Goal: Transaction & Acquisition: Download file/media

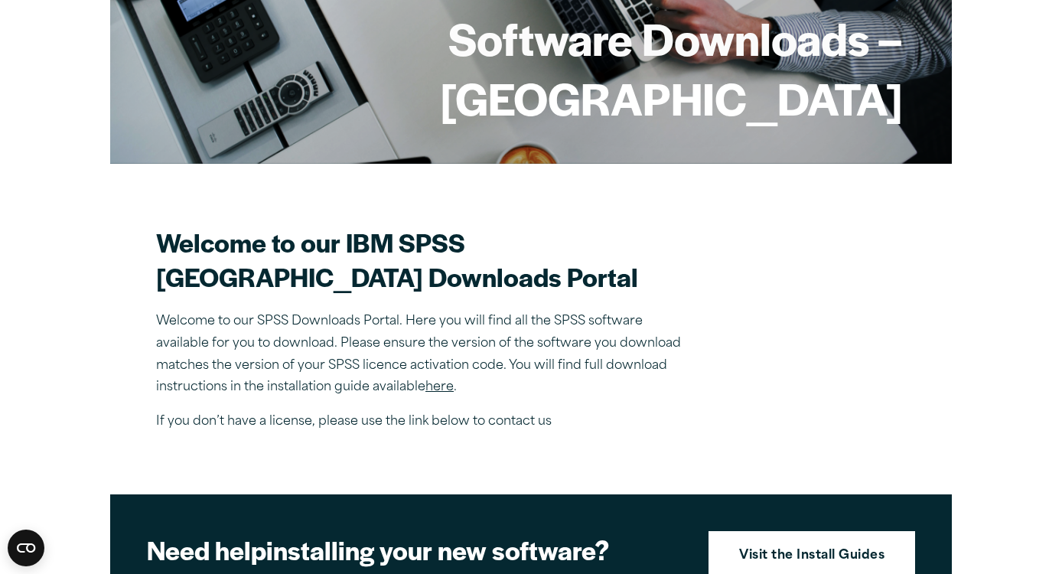
scroll to position [260, 0]
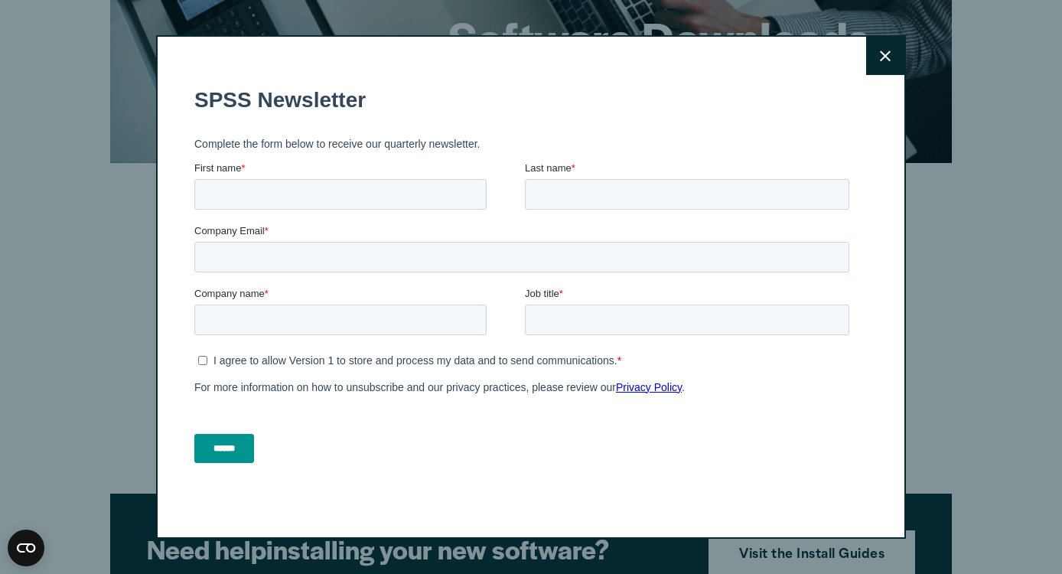
click at [894, 46] on button "Close" at bounding box center [885, 56] width 38 height 38
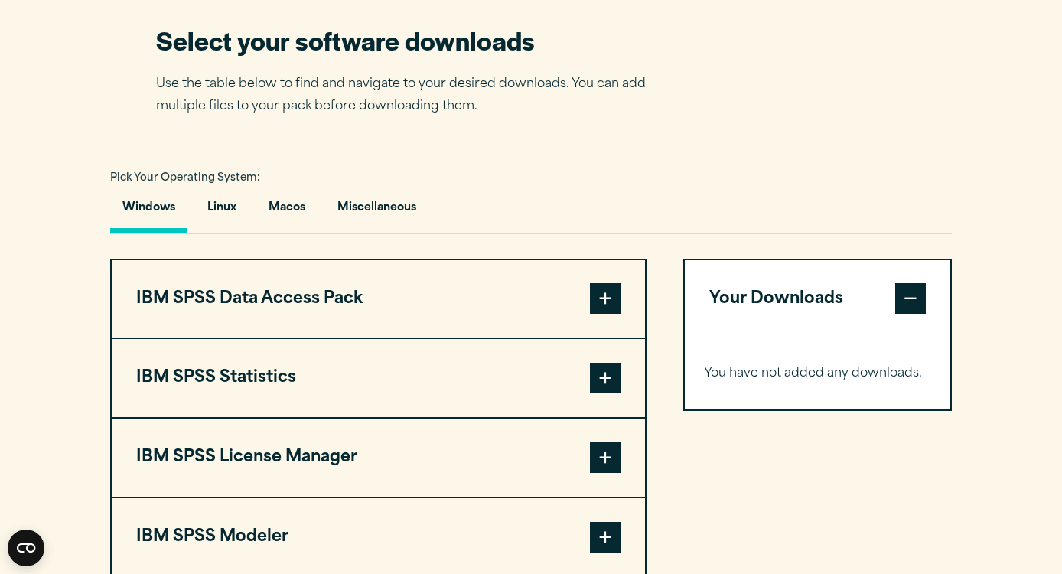
scroll to position [964, 0]
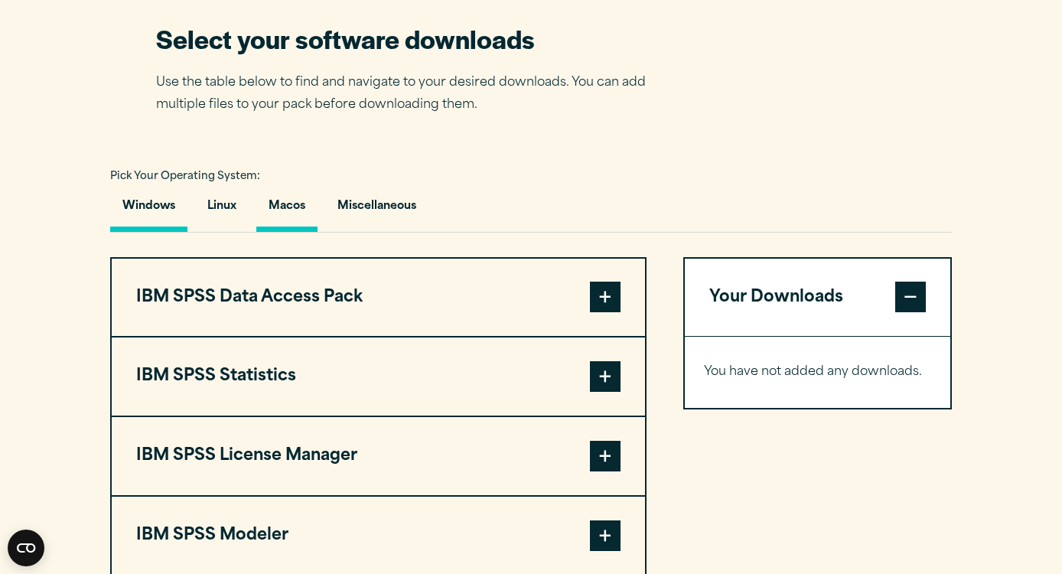
click at [282, 232] on button "Macos" at bounding box center [286, 210] width 61 height 44
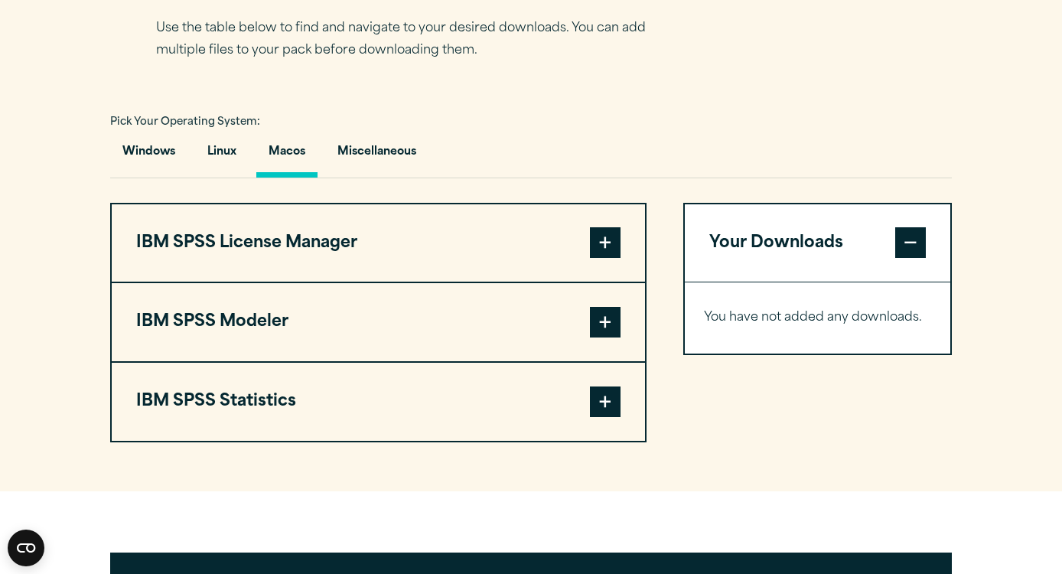
scroll to position [1062, 0]
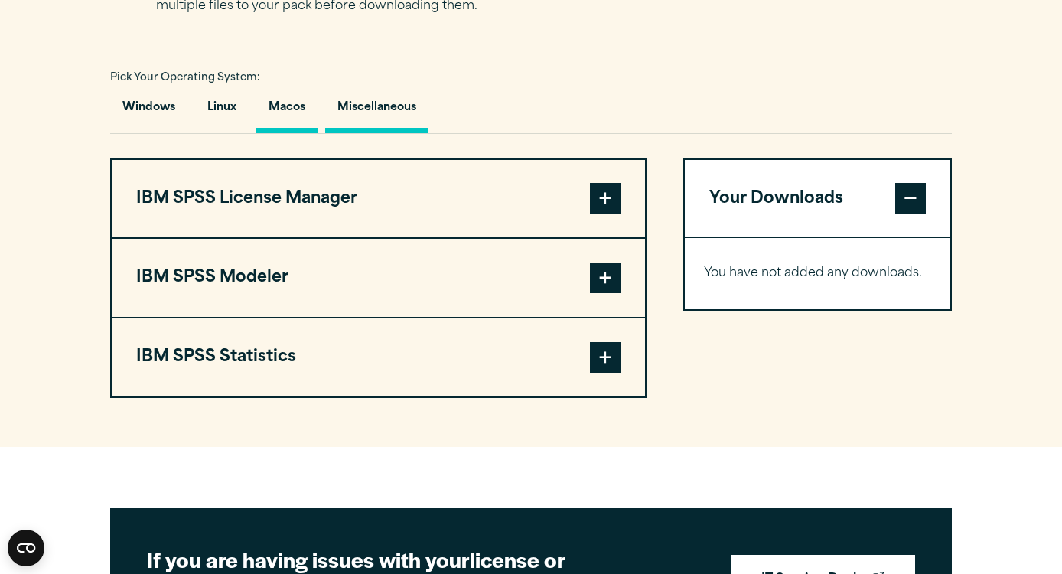
click at [396, 133] on button "Miscellaneous" at bounding box center [376, 112] width 103 height 44
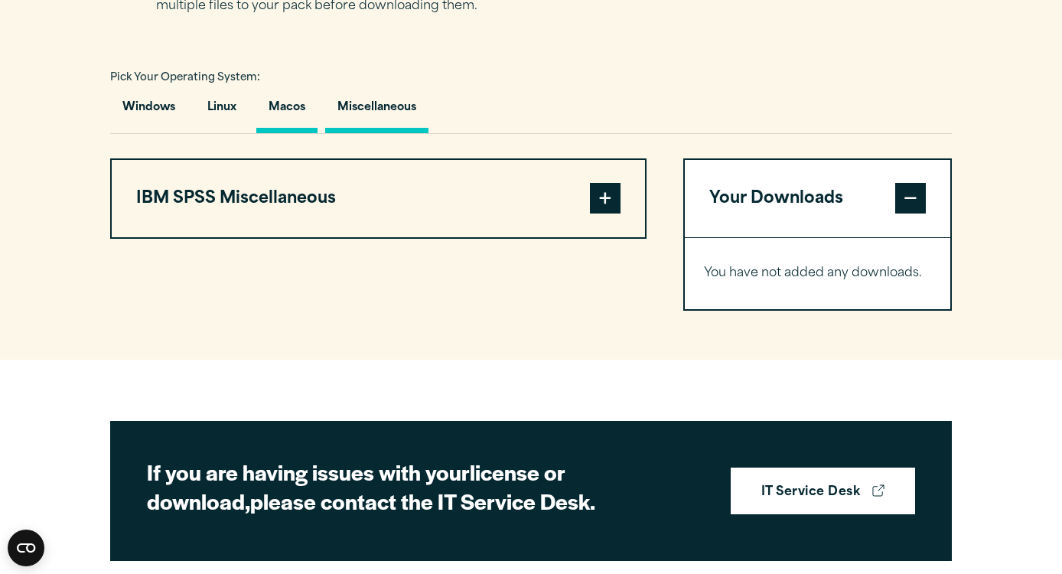
click at [291, 133] on button "Macos" at bounding box center [286, 112] width 61 height 44
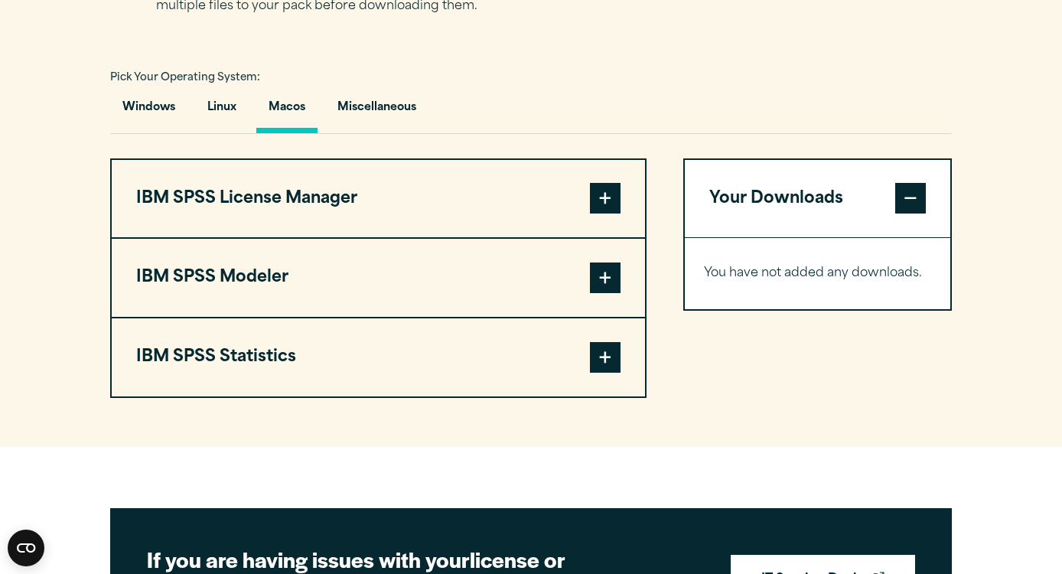
click at [607, 373] on span at bounding box center [605, 357] width 31 height 31
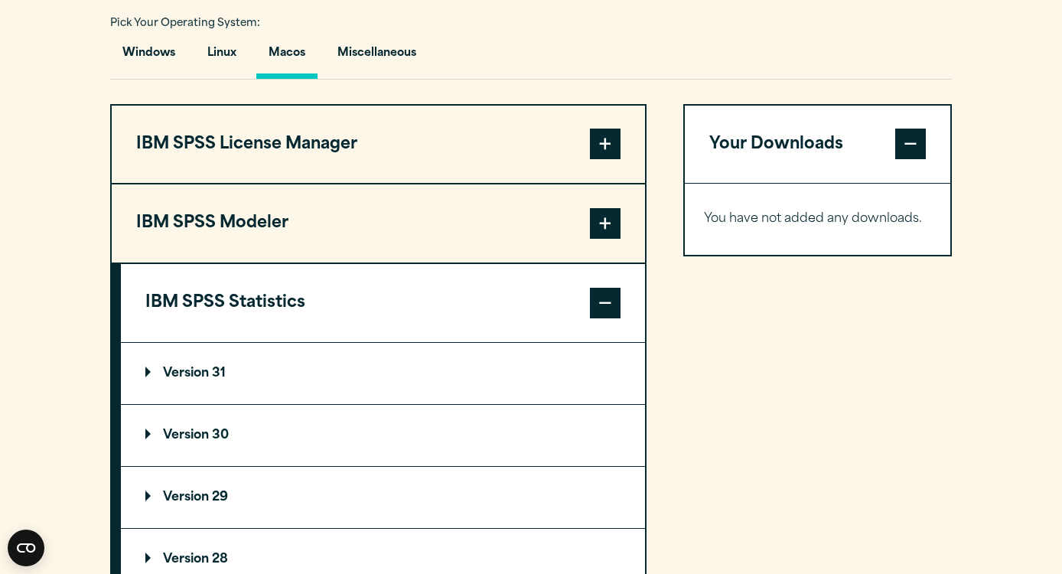
scroll to position [1140, 0]
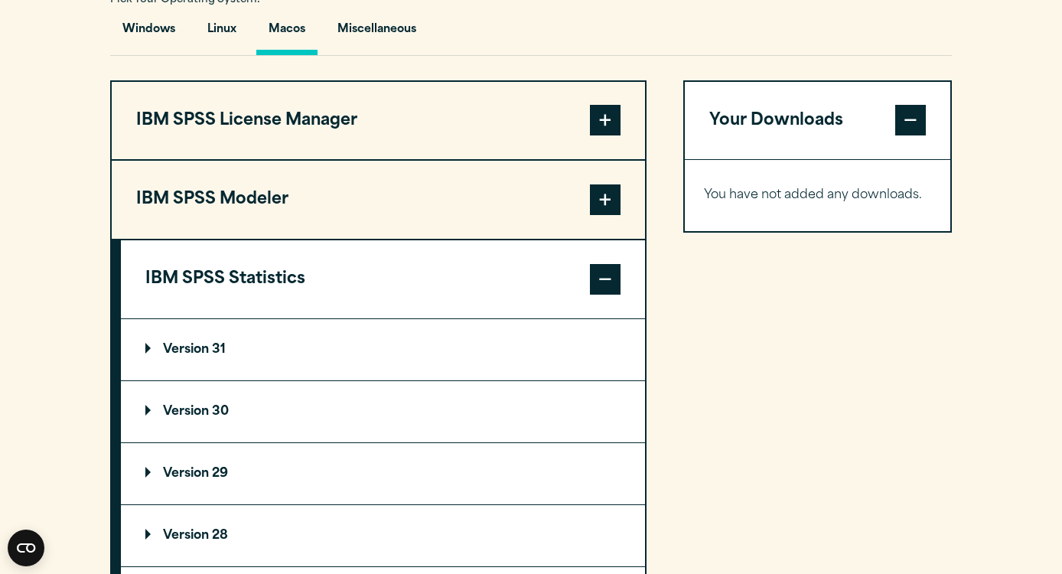
click at [201, 356] on p "Version 31" at bounding box center [185, 350] width 80 height 12
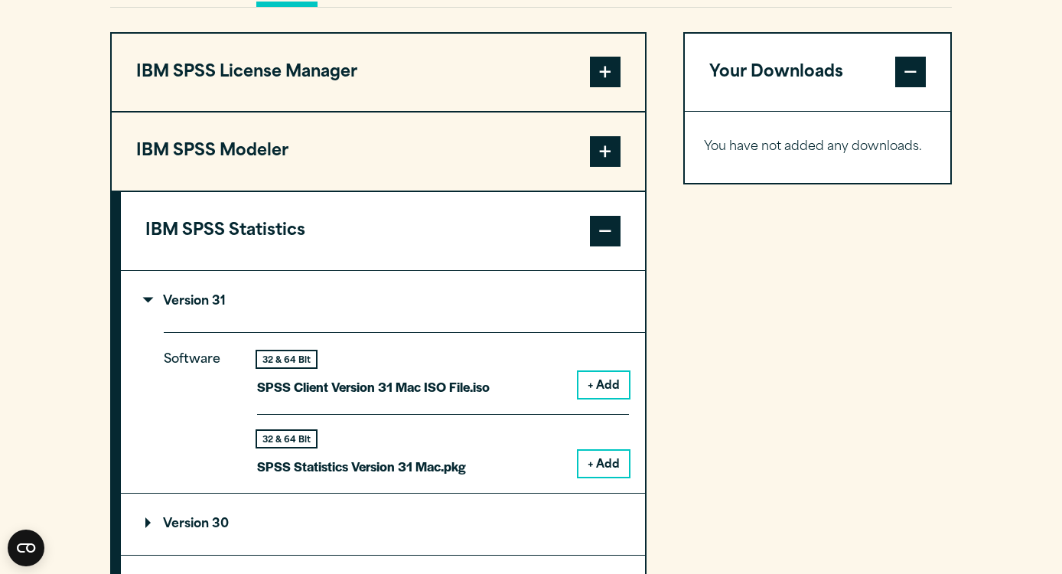
scroll to position [1198, 0]
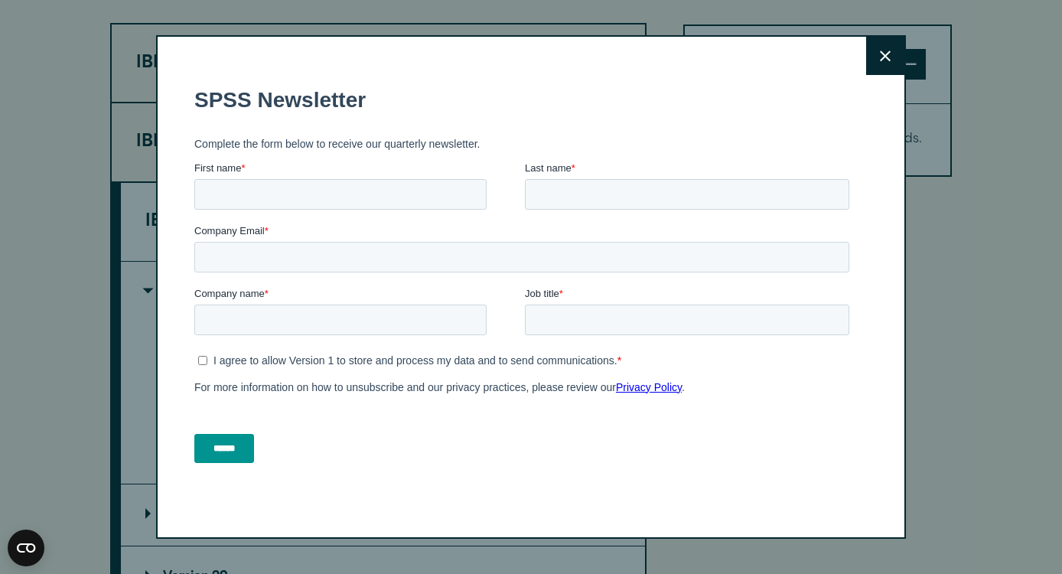
click at [879, 59] on button "Close" at bounding box center [885, 56] width 38 height 38
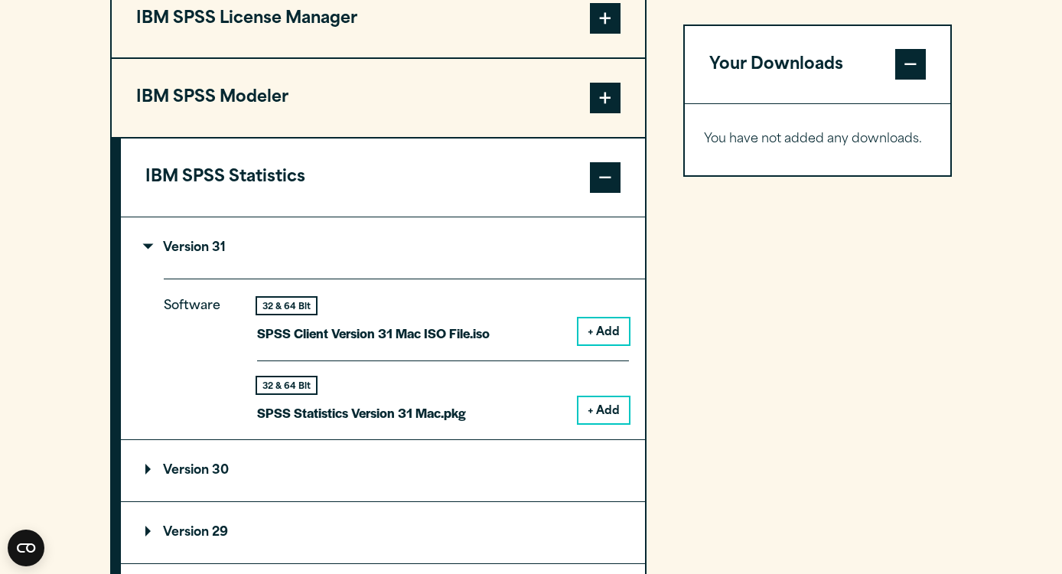
scroll to position [1242, 0]
click at [615, 344] on button "+ Add" at bounding box center [604, 331] width 51 height 26
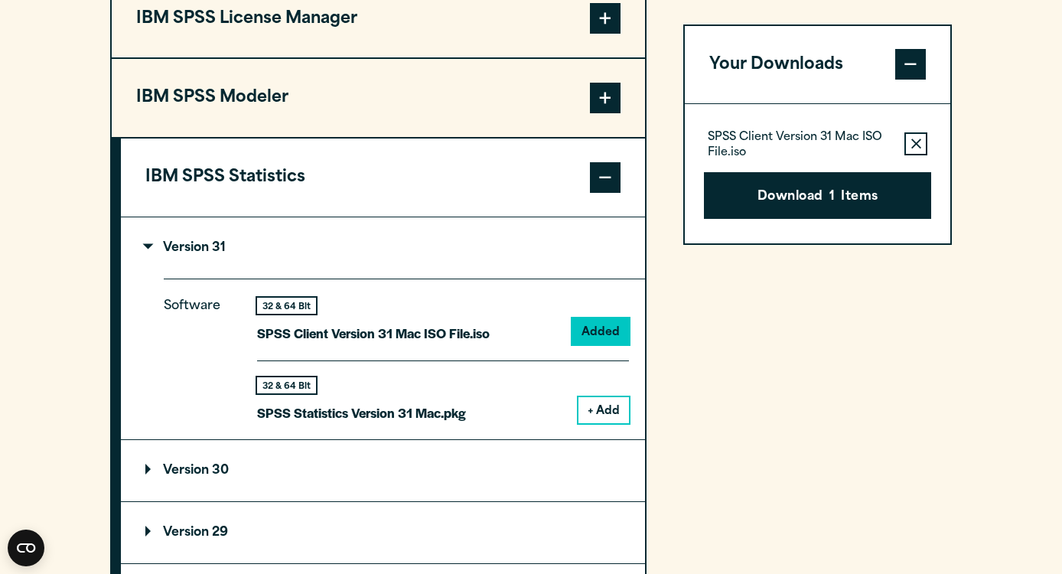
click at [606, 423] on button "+ Add" at bounding box center [604, 410] width 51 height 26
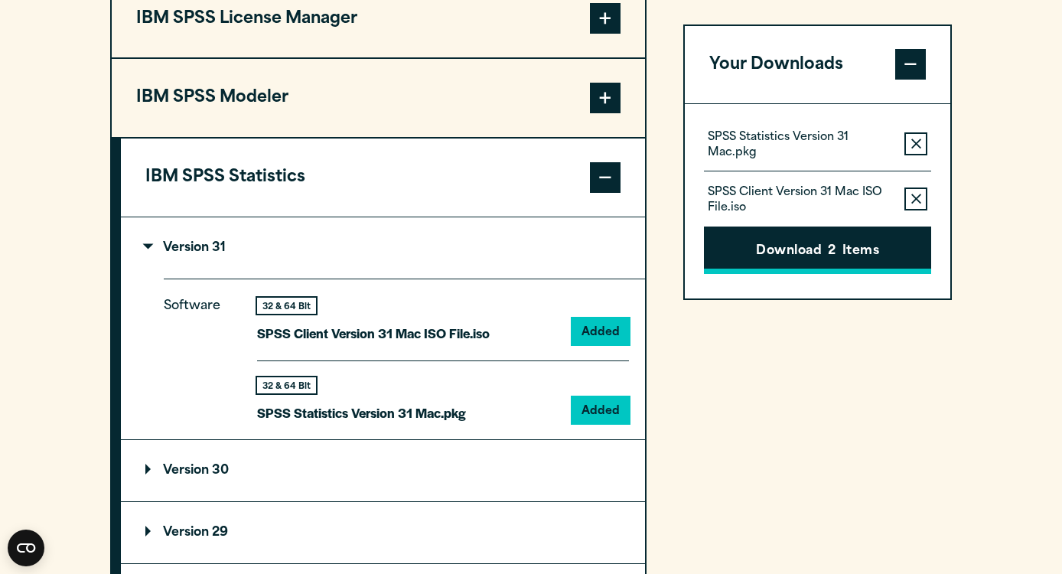
click at [807, 254] on button "Download 2 Items" at bounding box center [817, 250] width 227 height 47
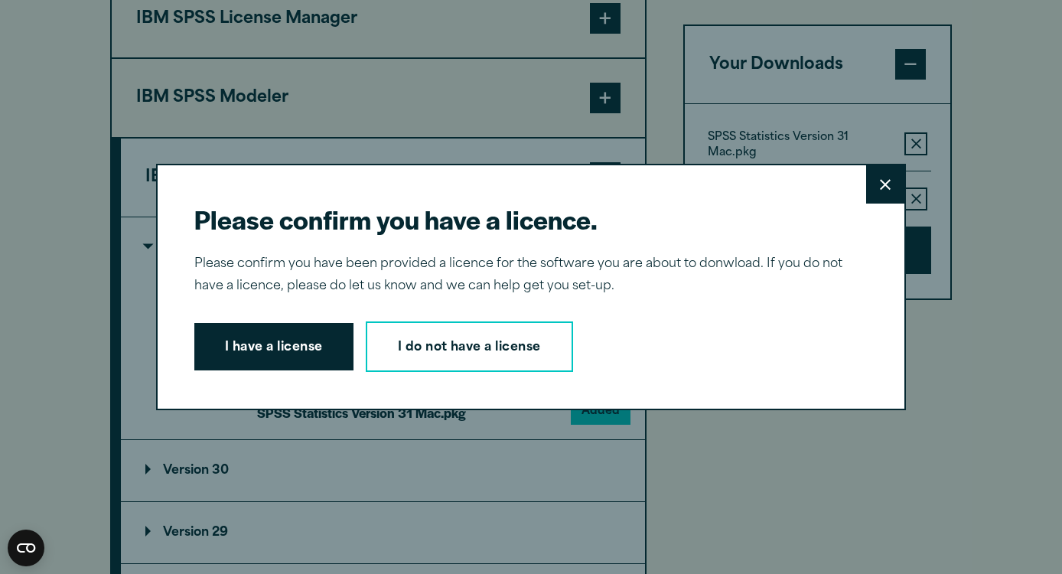
click at [416, 2] on div "Please confirm you have a licence. Close Please confirm you have been provided …" at bounding box center [531, 287] width 1062 height 574
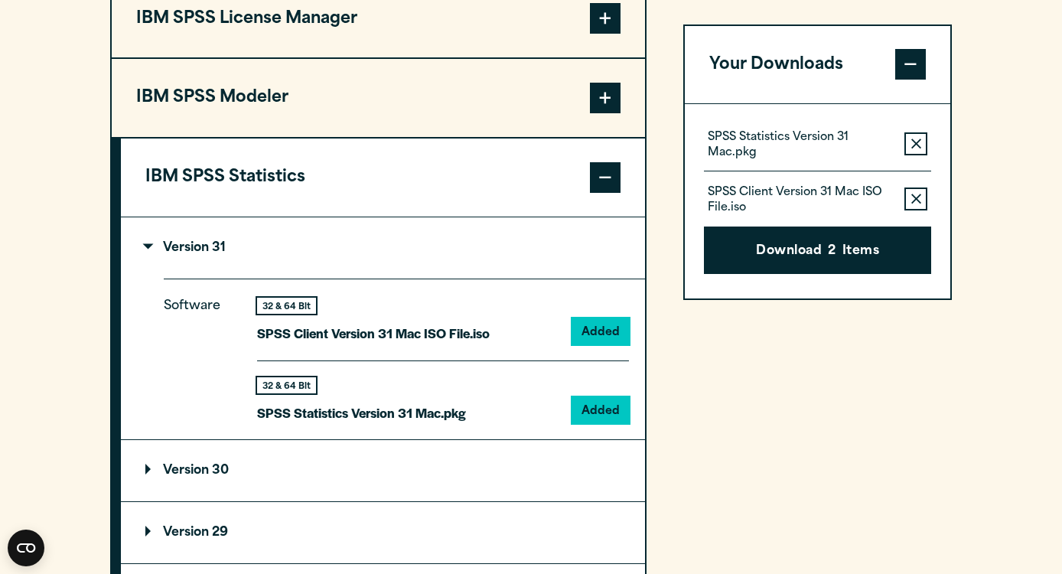
click at [916, 200] on icon "button" at bounding box center [917, 199] width 10 height 10
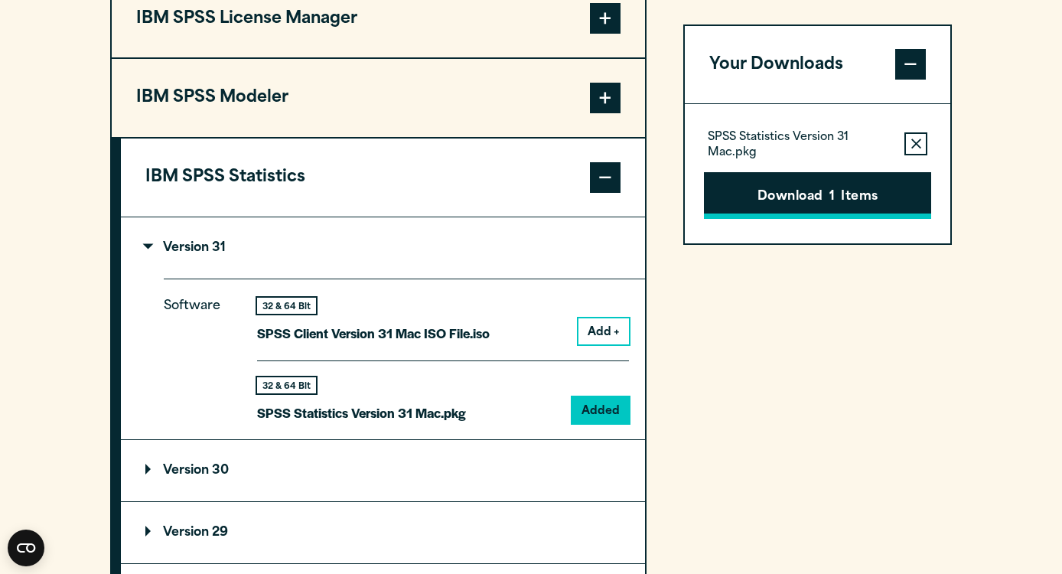
click at [778, 189] on button "Download 1 Items" at bounding box center [817, 195] width 227 height 47
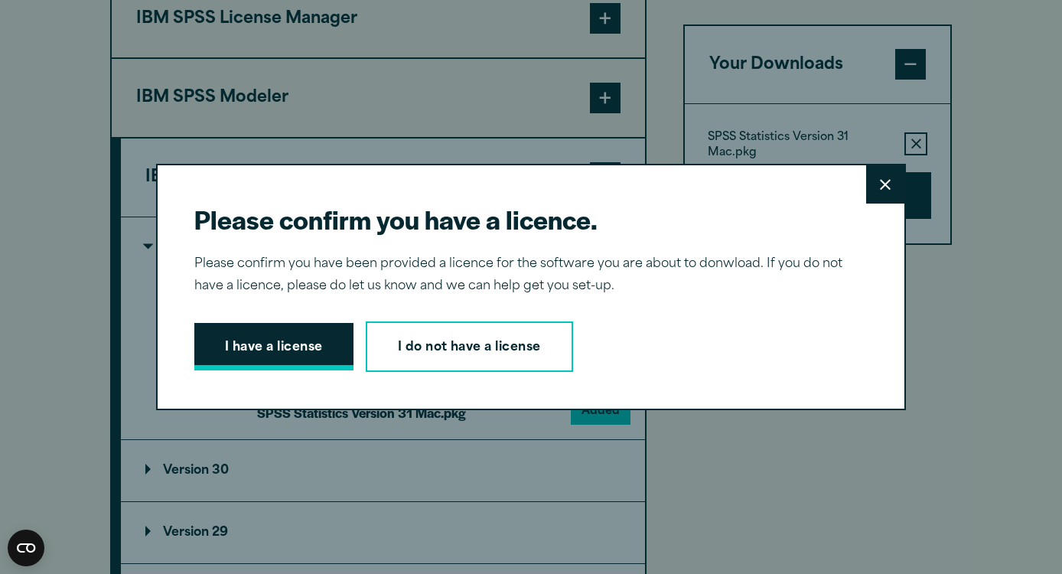
click at [317, 338] on button "I have a license" at bounding box center [273, 346] width 159 height 47
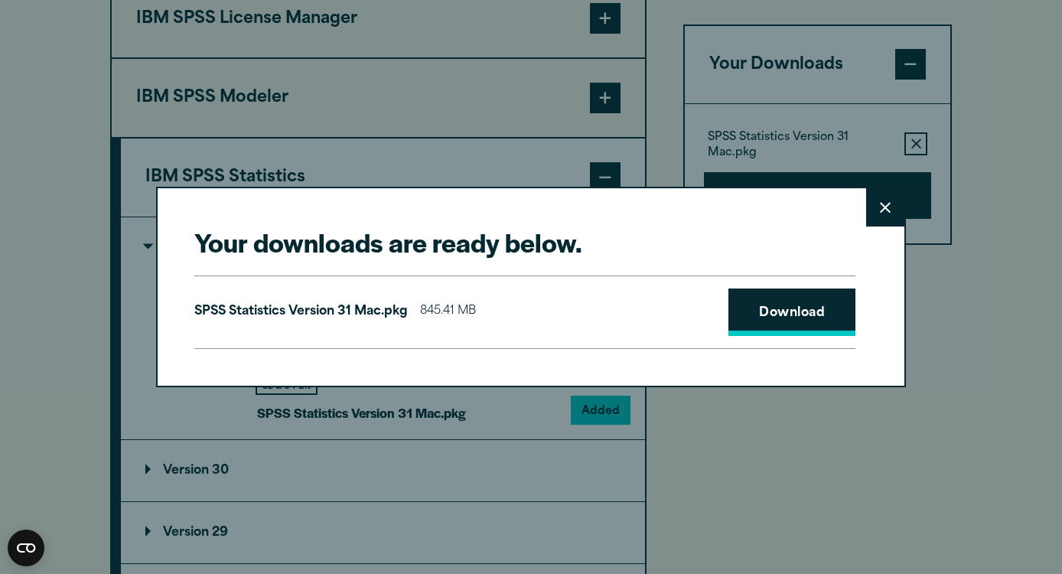
click at [768, 311] on link "Download" at bounding box center [792, 312] width 127 height 47
